Goal: Find specific page/section: Find specific page/section

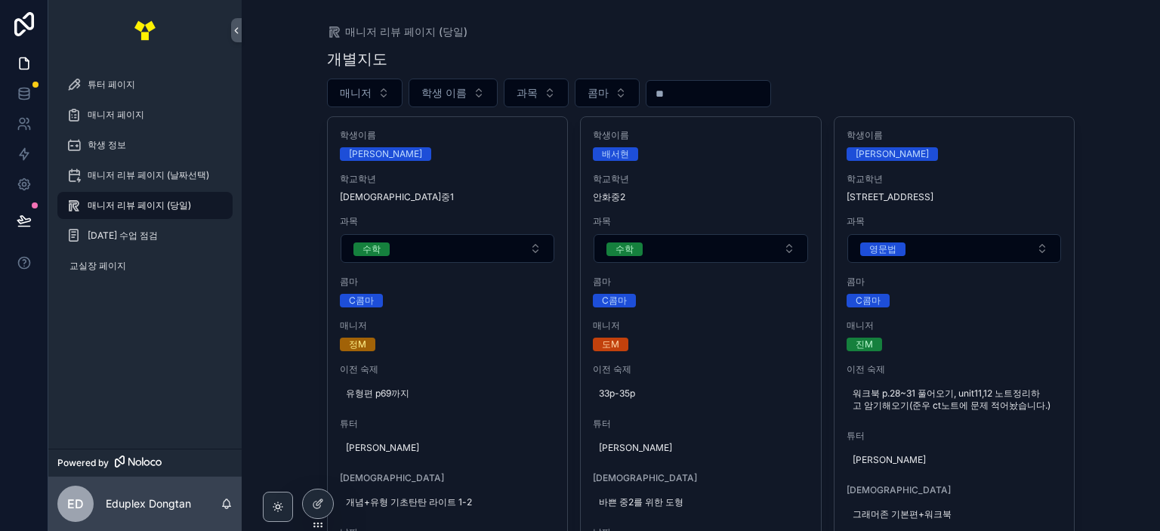
click at [933, 61] on div "개별지도" at bounding box center [701, 58] width 748 height 21
click at [1085, 139] on div "매니저 리뷰 페이지 (당일) 개별지도 매니저 학생 이름 과목 콤마 학생이름 [PERSON_NAME] 학교[PERSON_NAME] 예당중1 과목…" at bounding box center [701, 265] width 918 height 531
click at [365, 89] on span "매니저" at bounding box center [356, 92] width 32 height 15
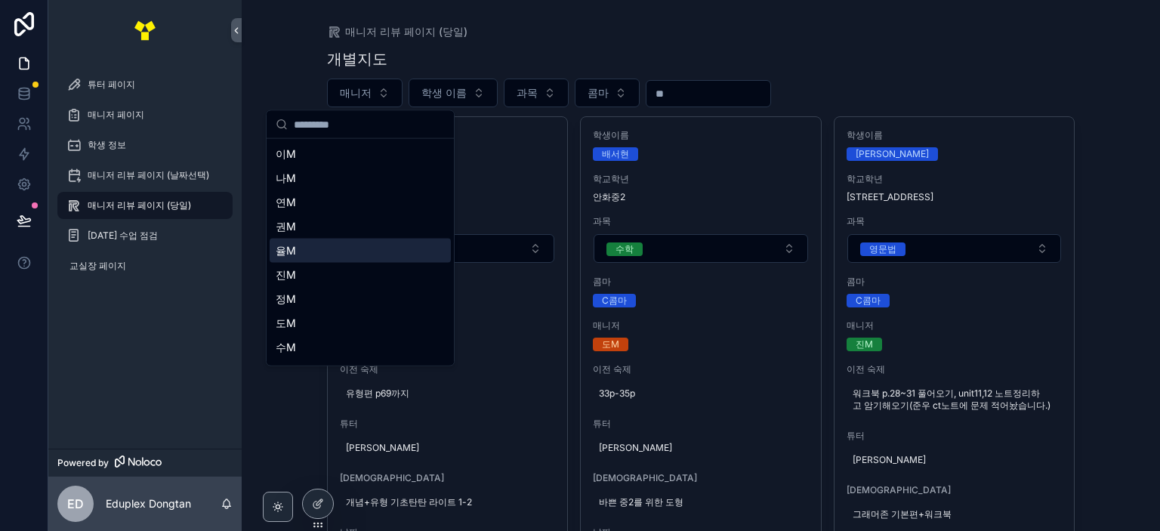
click at [341, 244] on div "율M" at bounding box center [360, 251] width 181 height 24
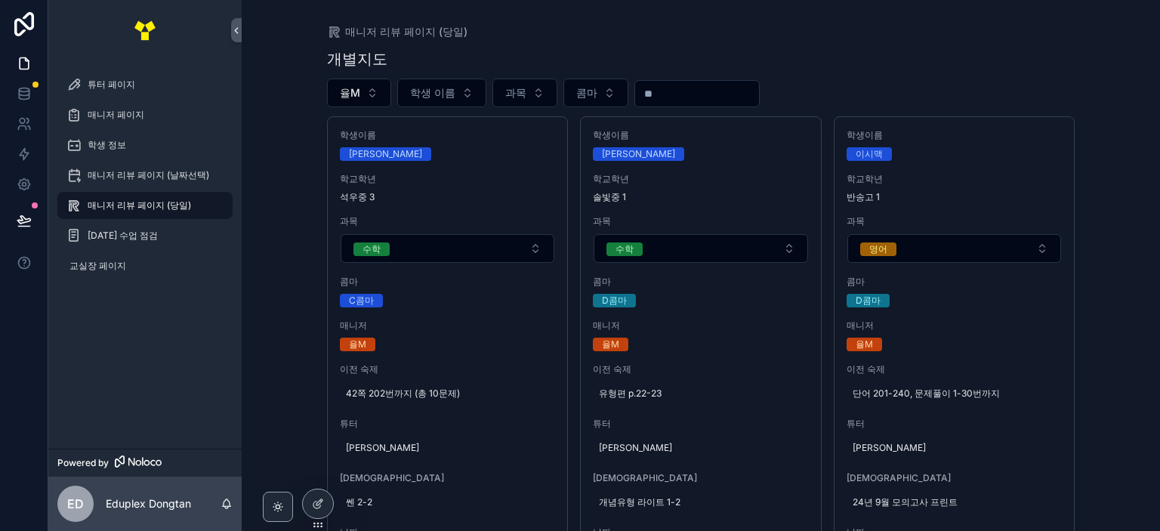
click at [1091, 141] on div "매니저 리뷰 페이지 (당일) 개별지도 율M 학생 이름 과목 콤마 학생이름 이지유 학교학년 석우중 3 과목 수학 콤마 C콤마 매니저 율M 이전 …" at bounding box center [701, 265] width 918 height 531
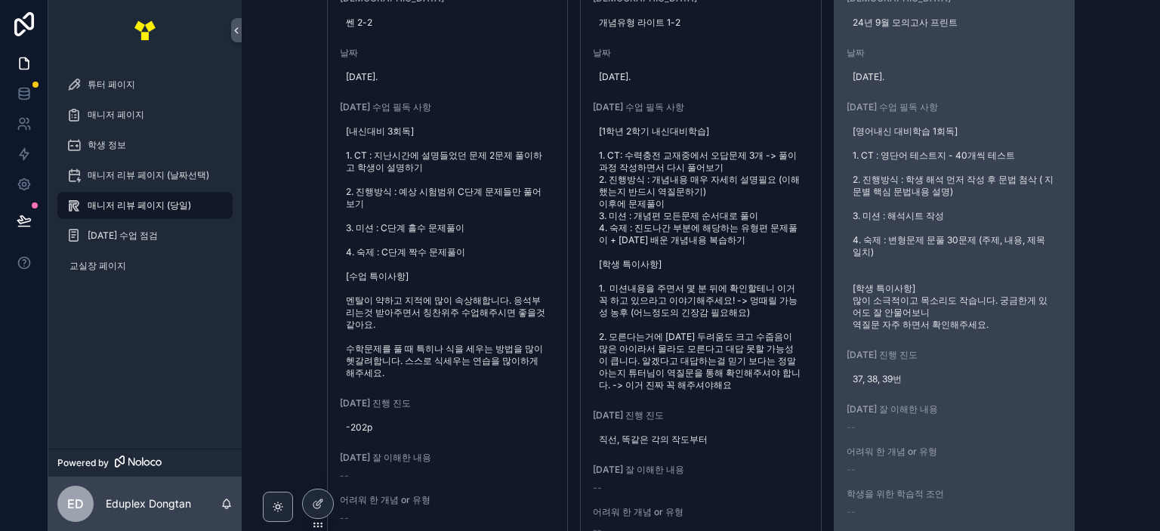
scroll to position [604, 0]
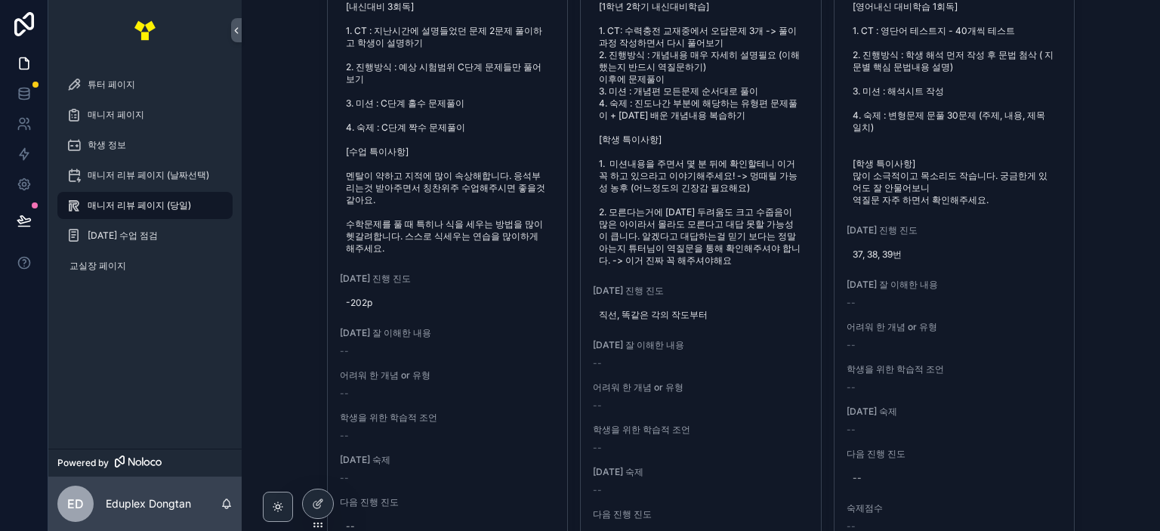
click at [1112, 177] on div "매니저 리뷰 페이지 (당일) 개별지도 율M 학생 이름 과목 콤마 학생이름 이지유 학교학년 석우중 3 과목 수학 콤마 C콤마 매니저 율M 이전 …" at bounding box center [701, 265] width 918 height 531
click at [1093, 275] on div "매니저 리뷰 페이지 (당일) 개별지도 율M 학생 이름 과목 콤마 학생이름 이지유 학교학년 석우중 3 과목 수학 콤마 C콤마 매니저 율M 이전 …" at bounding box center [701, 265] width 918 height 531
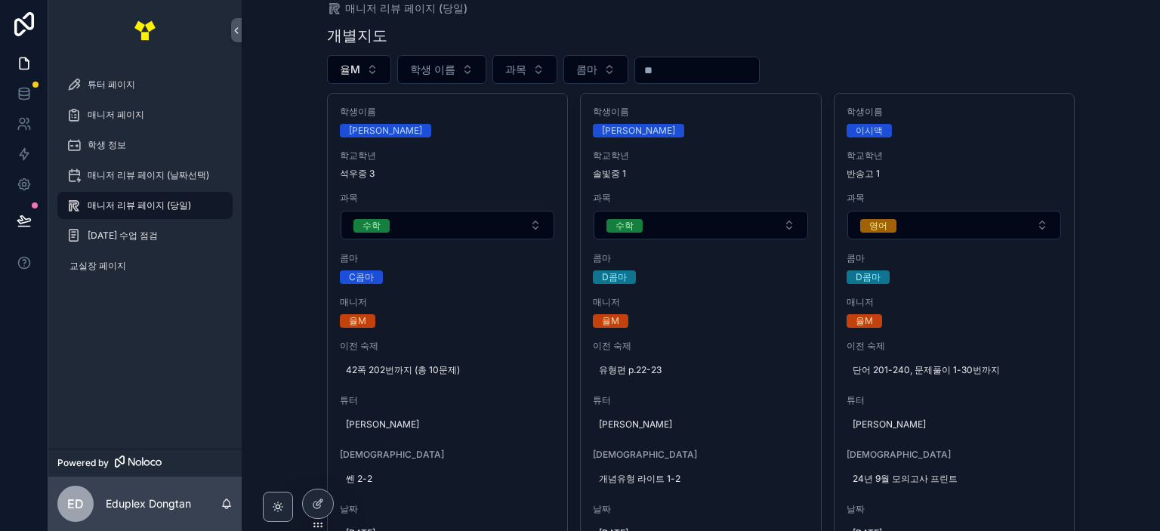
scroll to position [0, 0]
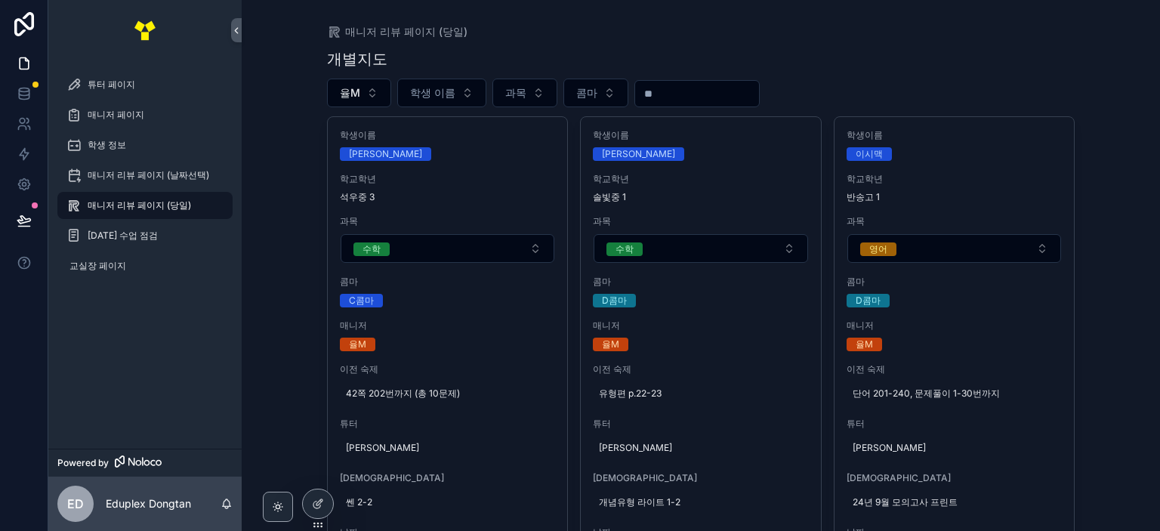
click at [1103, 287] on div "매니저 리뷰 페이지 (당일) 개별지도 율M 학생 이름 과목 콤마 학생이름 이지유 학교학년 석우중 3 과목 수학 콤마 C콤마 매니저 율M 이전 …" at bounding box center [701, 265] width 918 height 531
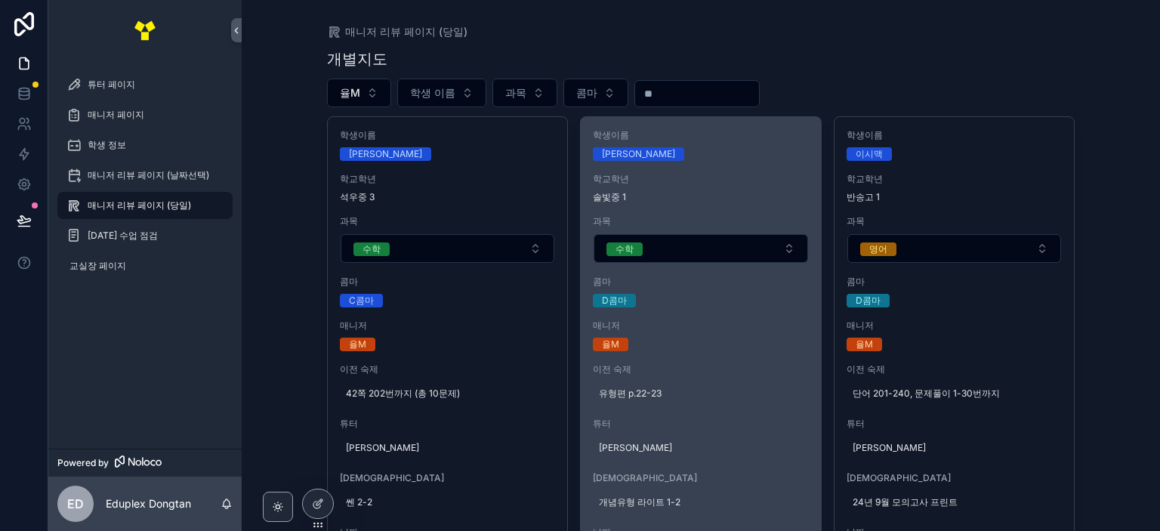
click at [698, 279] on span "콤마" at bounding box center [701, 282] width 216 height 12
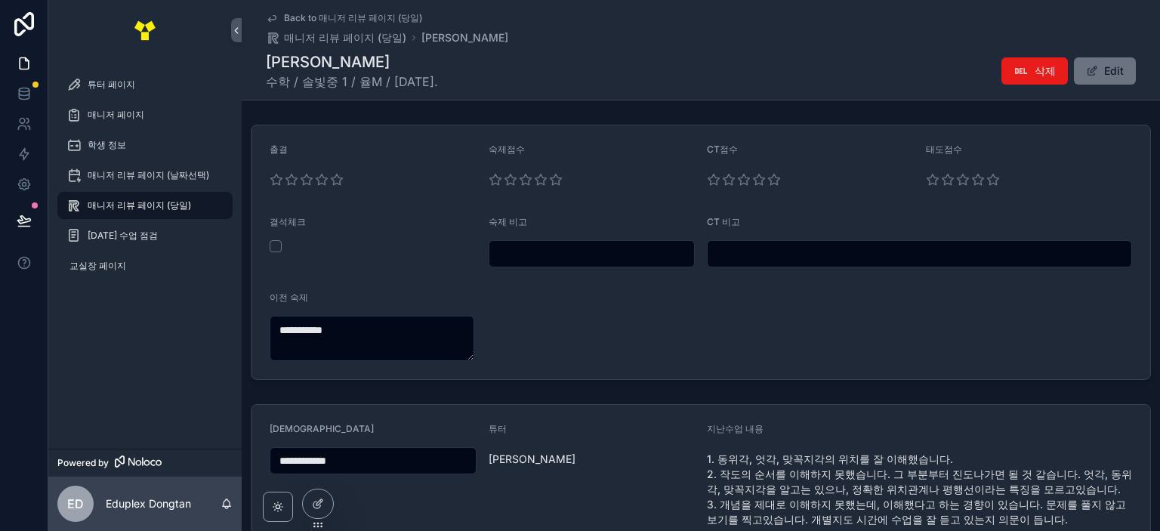
click at [200, 205] on div "매니저 리뷰 페이지 (당일)" at bounding box center [144, 205] width 157 height 24
